Goal: Task Accomplishment & Management: Manage account settings

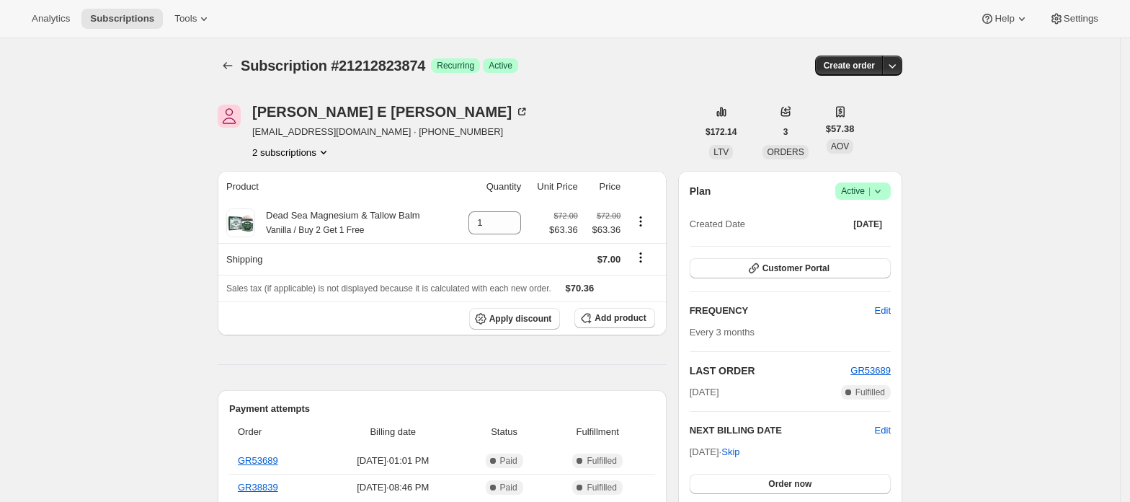
click at [314, 154] on button "2 subscriptions" at bounding box center [291, 152] width 79 height 14
click at [322, 168] on button "21212791106" at bounding box center [296, 178] width 109 height 23
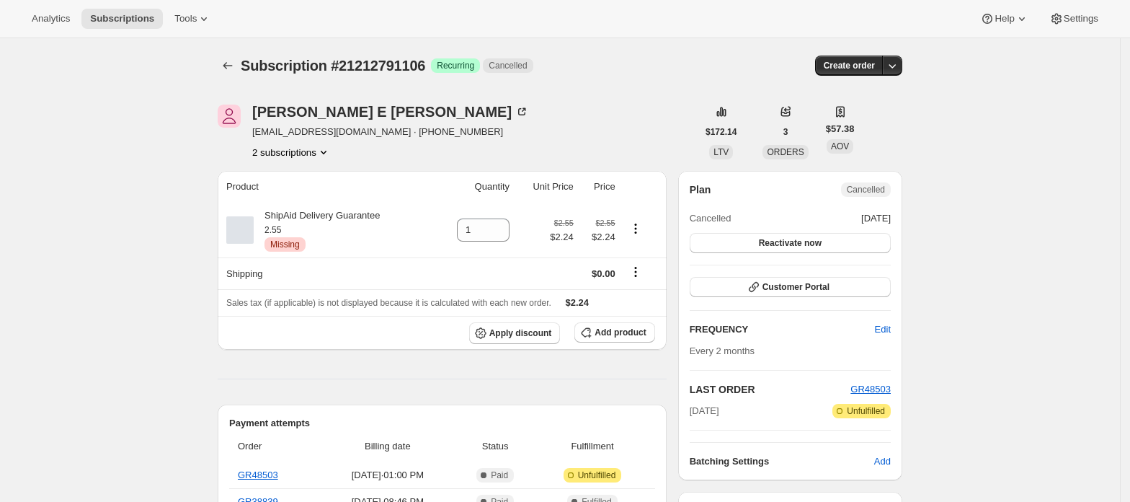
click at [316, 149] on button "2 subscriptions" at bounding box center [291, 152] width 79 height 14
click at [310, 149] on button "2 subscriptions" at bounding box center [291, 152] width 79 height 14
click at [309, 195] on button "21212823874" at bounding box center [296, 203] width 109 height 23
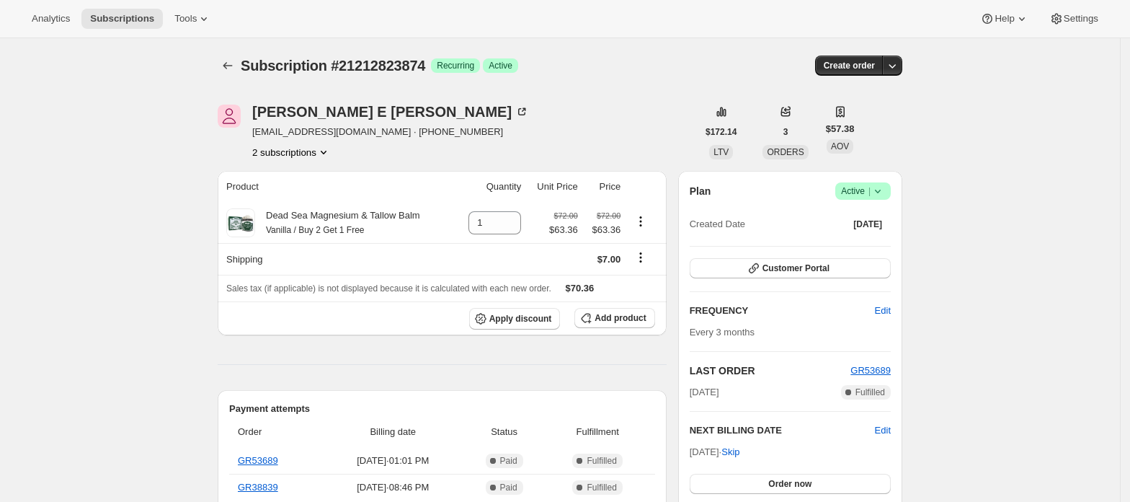
click at [871, 191] on span "|" at bounding box center [870, 191] width 2 height 12
click at [875, 242] on span "Cancel subscription" at bounding box center [868, 244] width 81 height 11
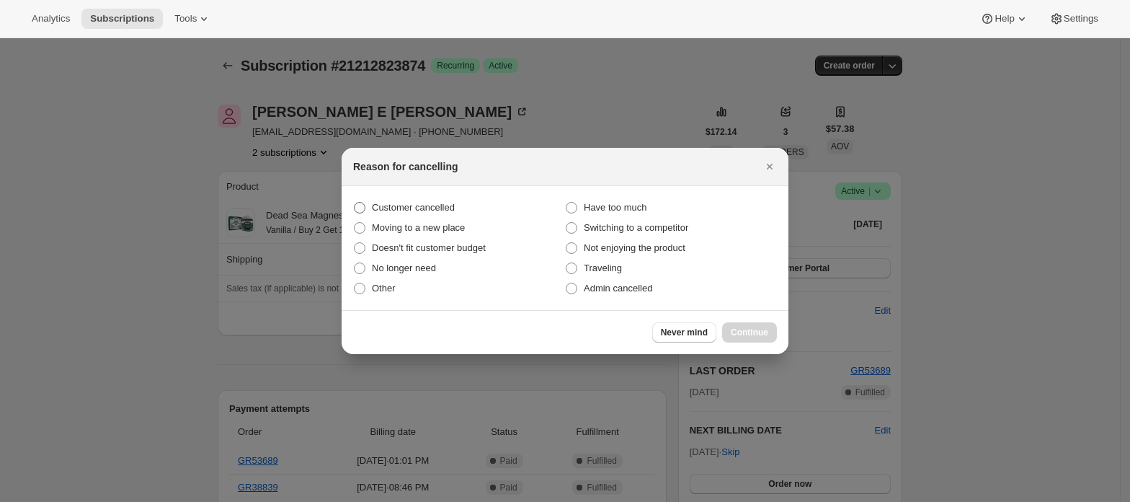
click at [447, 206] on span "Customer cancelled" at bounding box center [413, 207] width 83 height 11
click at [355, 203] on input "Customer cancelled" at bounding box center [354, 202] width 1 height 1
radio input "true"
click at [753, 330] on span "Continue" at bounding box center [749, 333] width 37 height 12
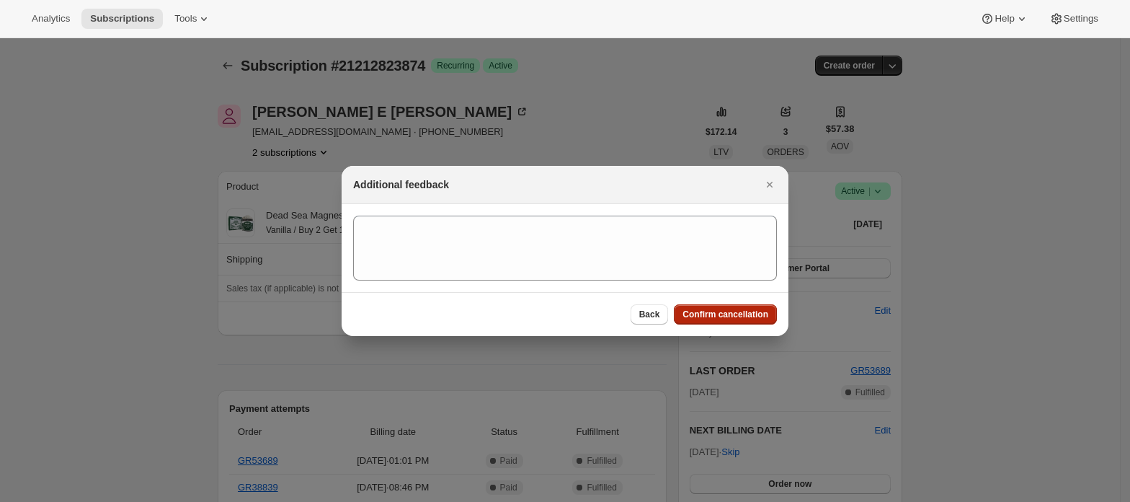
click at [747, 316] on span "Confirm cancellation" at bounding box center [726, 315] width 86 height 12
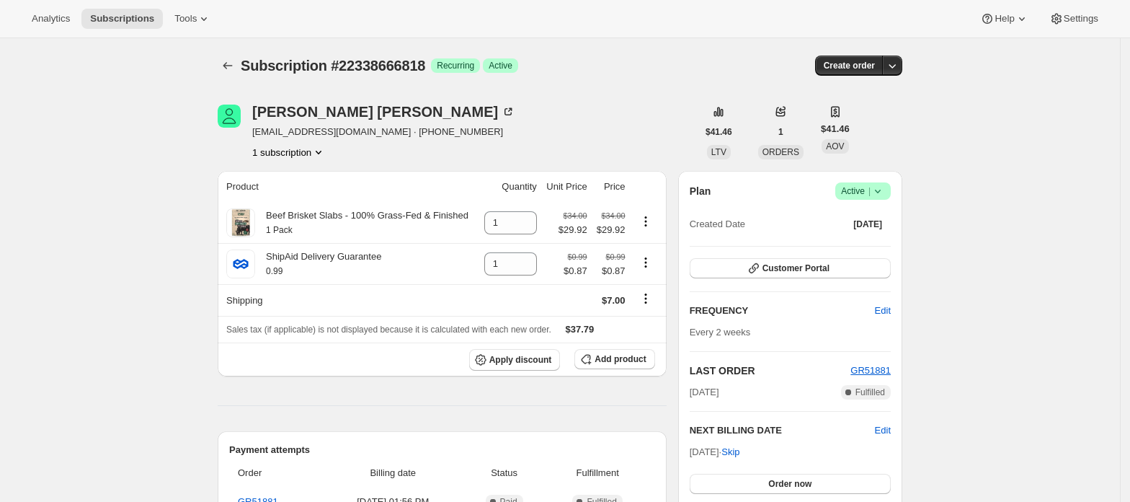
click at [866, 187] on span "Active |" at bounding box center [863, 191] width 44 height 14
click at [865, 195] on span "Active |" at bounding box center [863, 191] width 44 height 14
click at [865, 235] on button "Cancel subscription" at bounding box center [869, 243] width 90 height 23
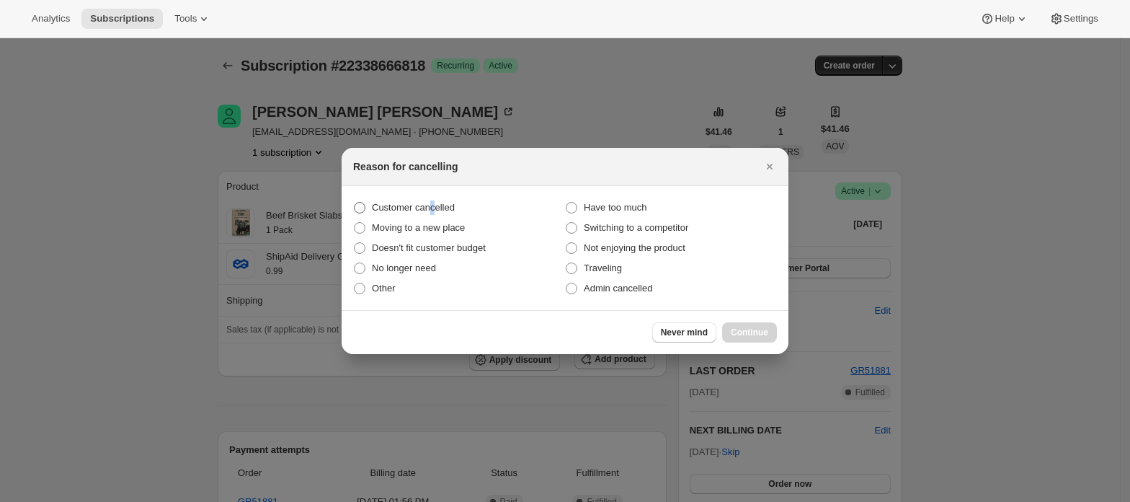
click at [433, 203] on span "Customer cancelled" at bounding box center [413, 207] width 83 height 11
click at [376, 205] on span "Customer cancelled" at bounding box center [413, 207] width 83 height 11
click at [355, 203] on input "Customer cancelled" at bounding box center [354, 202] width 1 height 1
radio input "true"
click at [739, 341] on button "Continue" at bounding box center [749, 332] width 55 height 20
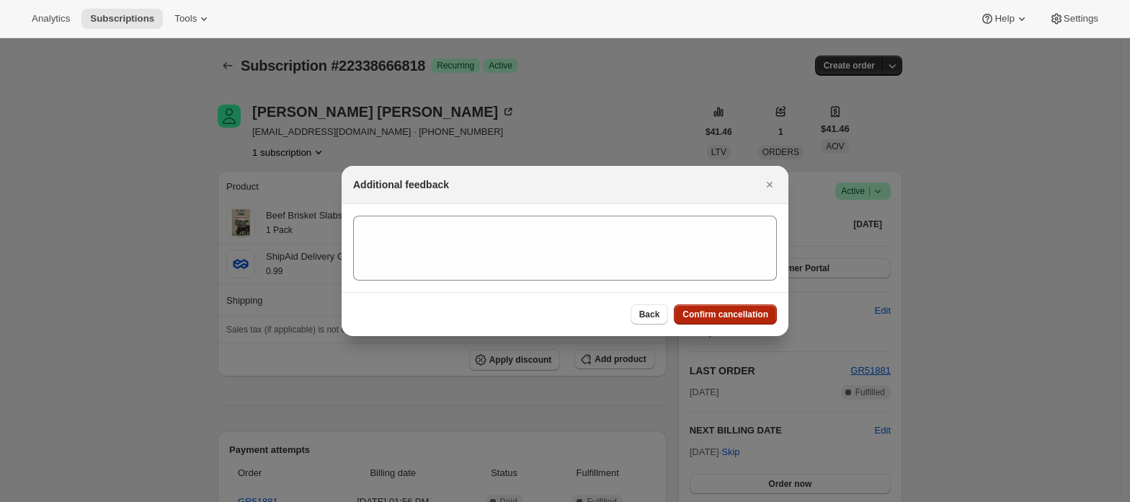
click at [743, 318] on span "Confirm cancellation" at bounding box center [726, 315] width 86 height 12
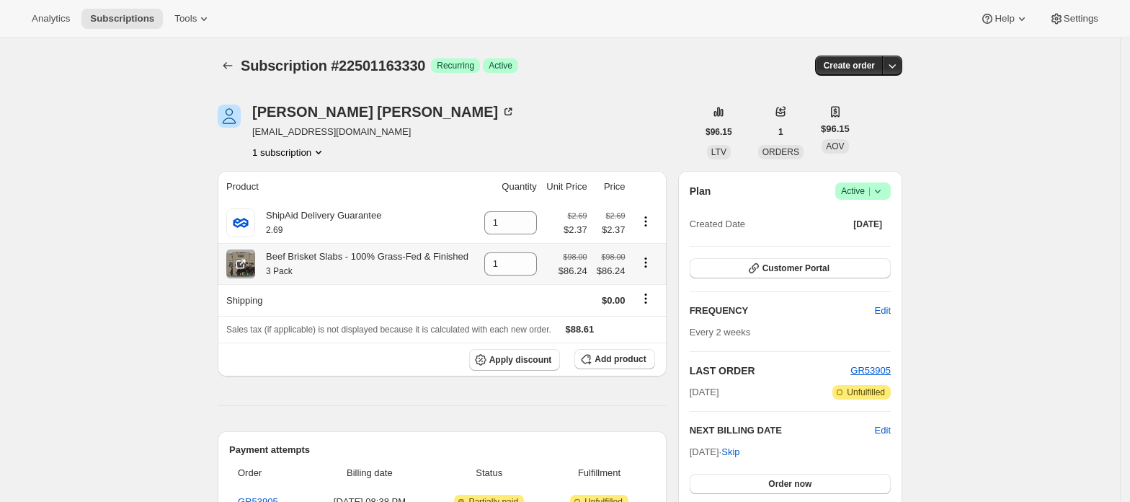
click at [650, 264] on icon "Product actions" at bounding box center [646, 262] width 14 height 14
click at [817, 263] on span "Customer Portal" at bounding box center [796, 268] width 67 height 12
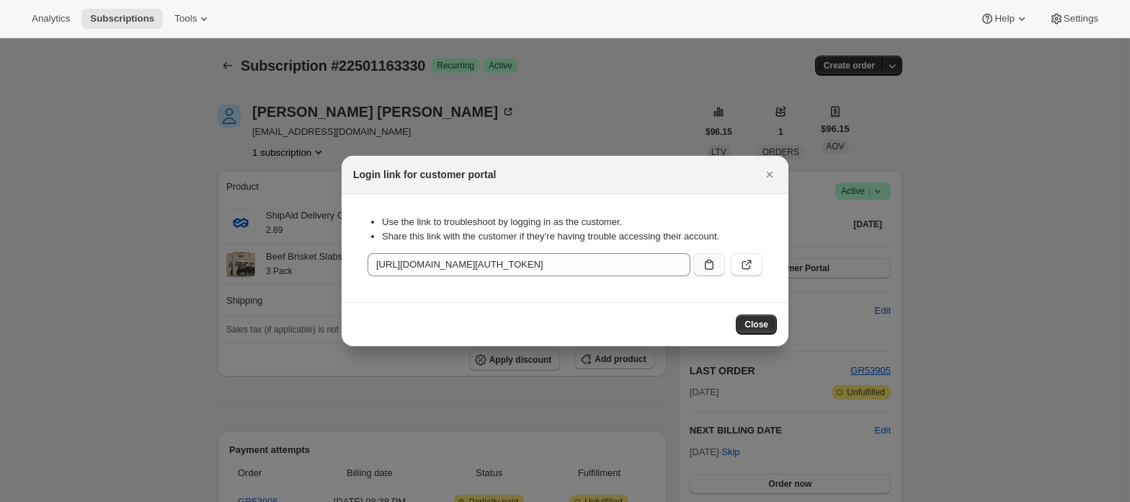
click at [714, 264] on icon ":rc3:" at bounding box center [709, 264] width 14 height 14
